Goal: Information Seeking & Learning: Learn about a topic

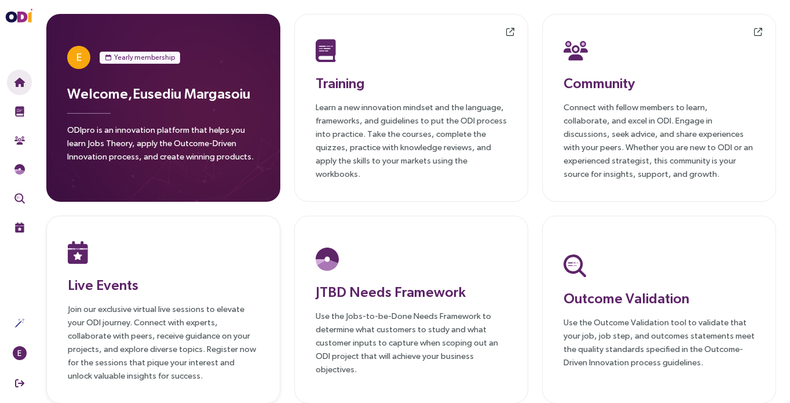
click at [118, 309] on p "Join our exclusive virtual live sessions to elevate your ODI journey. Connect w…" at bounding box center [163, 342] width 191 height 80
click at [588, 98] on div "Community Connect with fellow members to learn, collaborate, and excel in ODI. …" at bounding box center [659, 107] width 191 height 145
click at [106, 290] on h3 "Live Events" at bounding box center [163, 284] width 191 height 21
